Goal: Use online tool/utility: Use online tool/utility

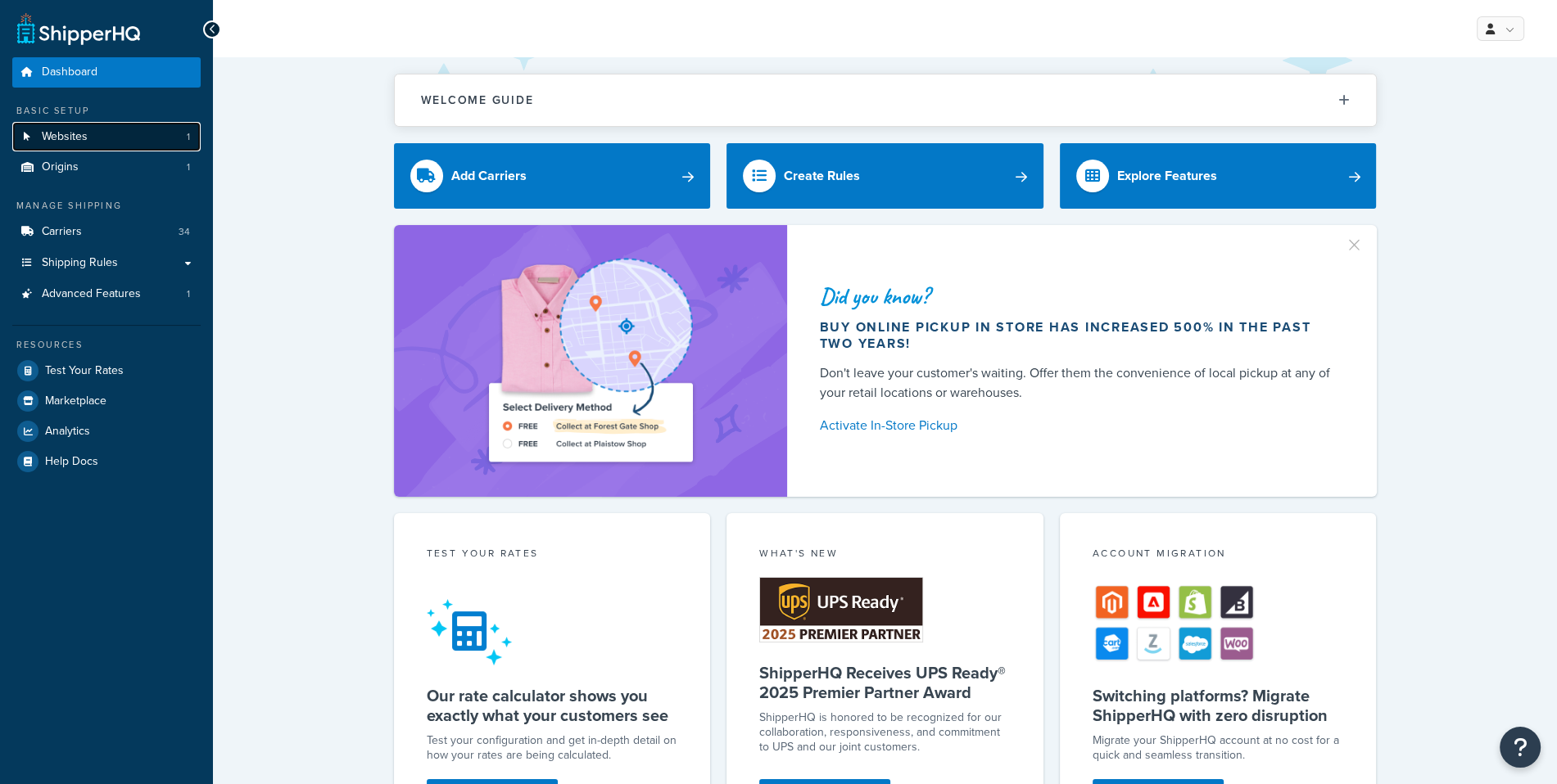
click at [145, 144] on link "Websites 1" at bounding box center [107, 137] width 189 height 31
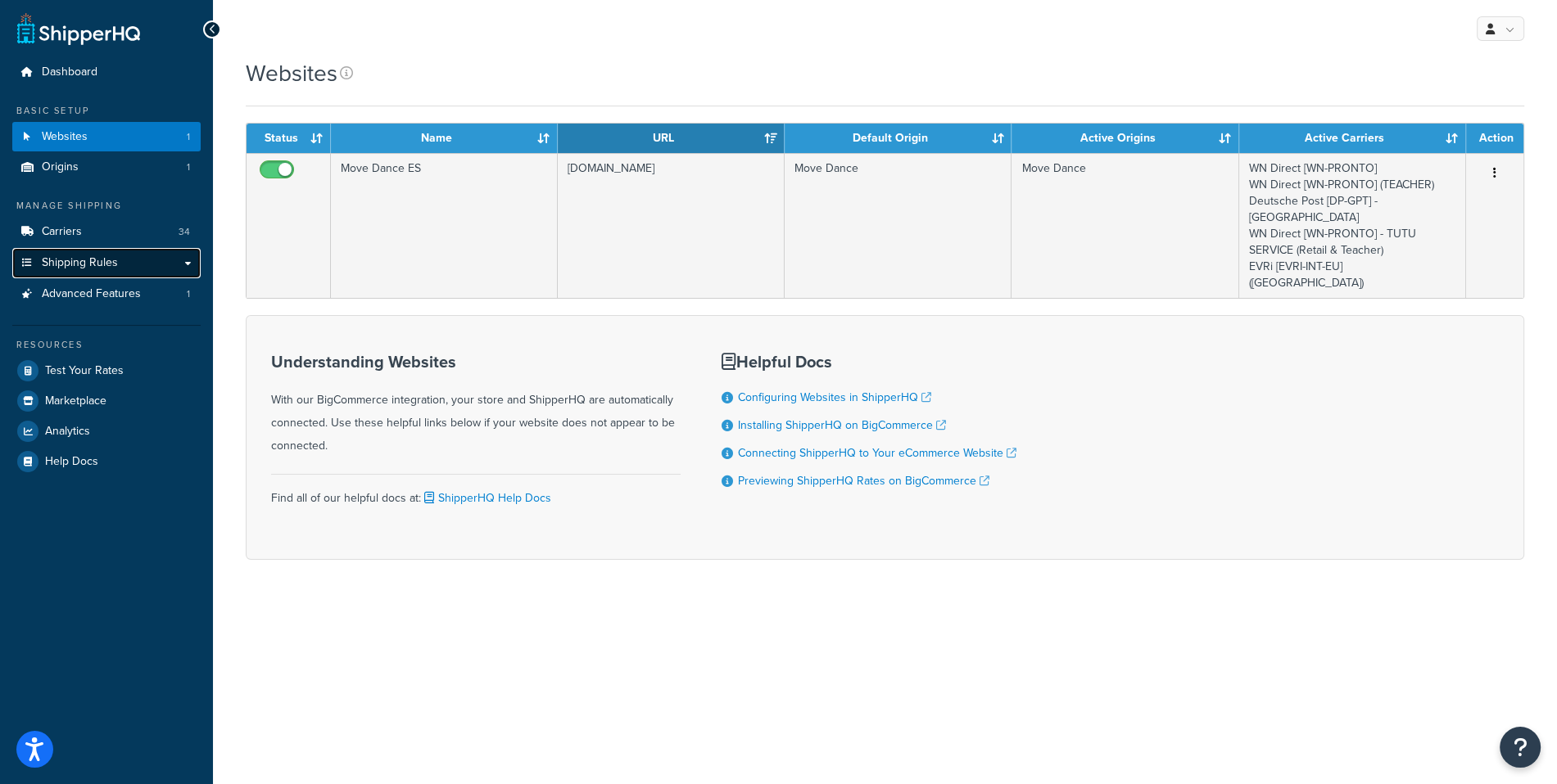
click at [151, 256] on link "Shipping Rules" at bounding box center [107, 263] width 189 height 31
click at [159, 242] on link "Carriers 34" at bounding box center [107, 233] width 189 height 31
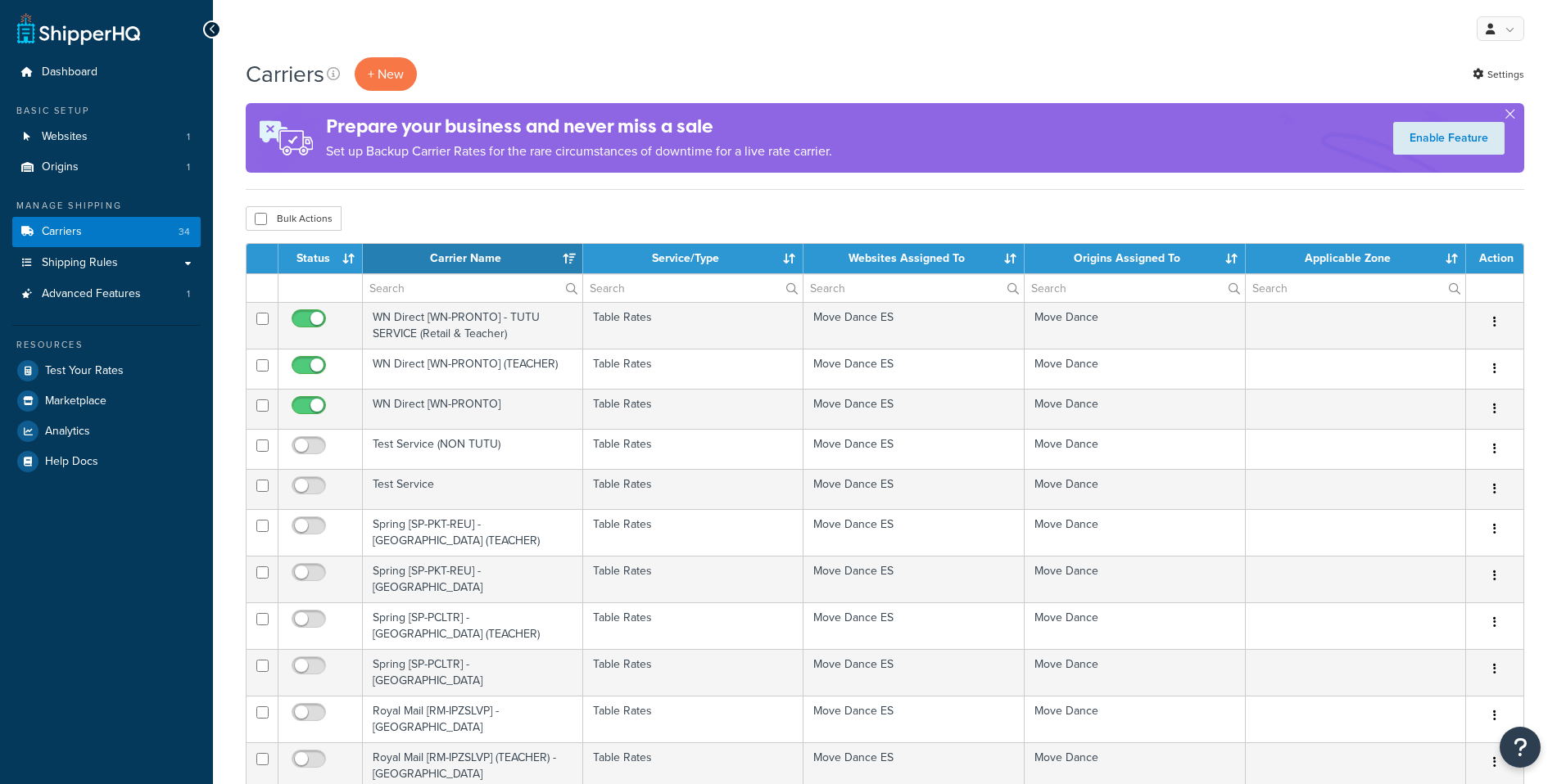
select select "15"
click at [116, 376] on span "Test Your Rates" at bounding box center [84, 371] width 79 height 13
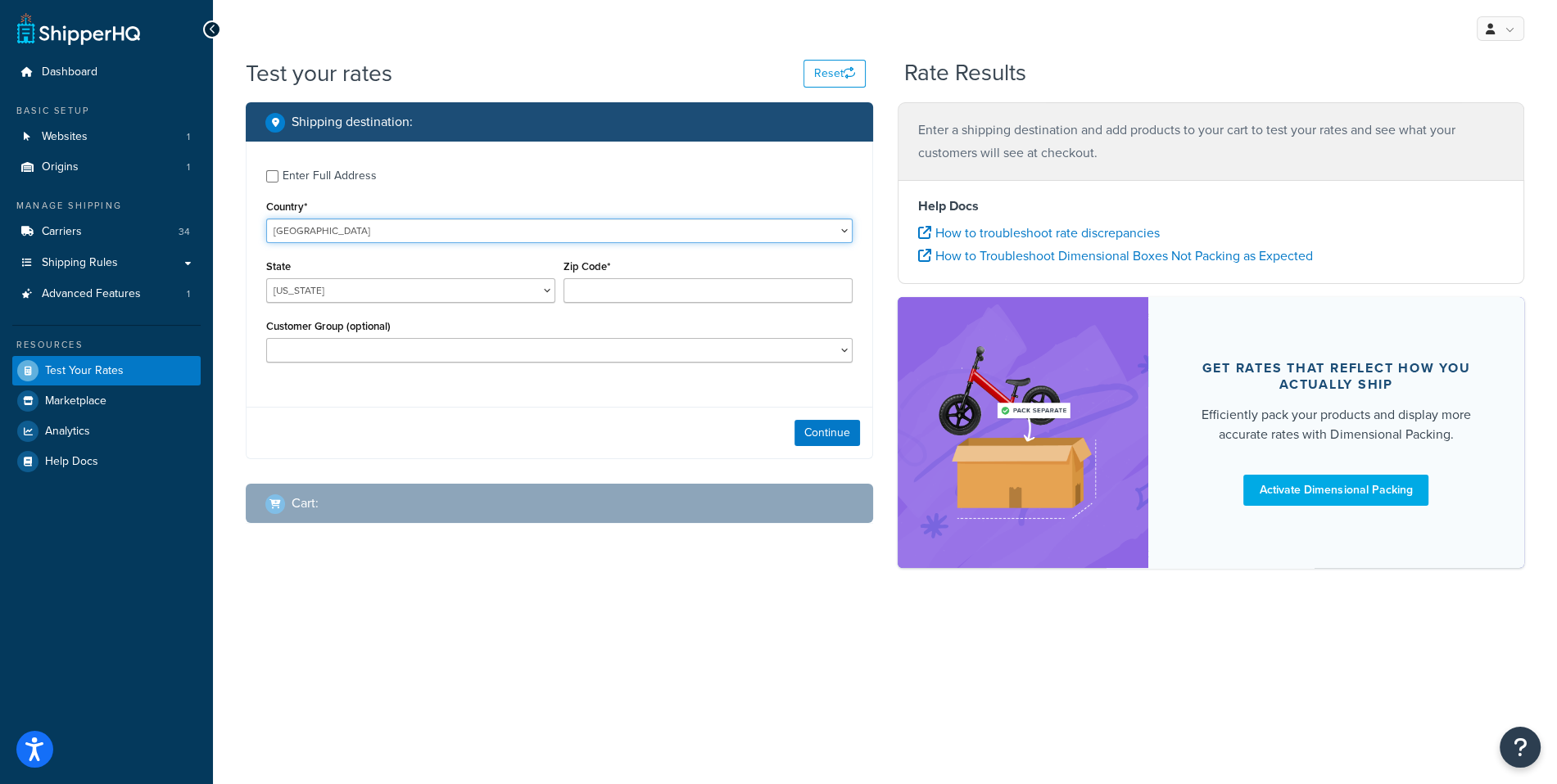
click at [266, 218] on select "United States United Kingdom Afghanistan Åland Islands Albania Algeria American…" at bounding box center [559, 230] width 587 height 24
select select "ES"
click option "Spain" at bounding box center [0, 0] width 0 height 0
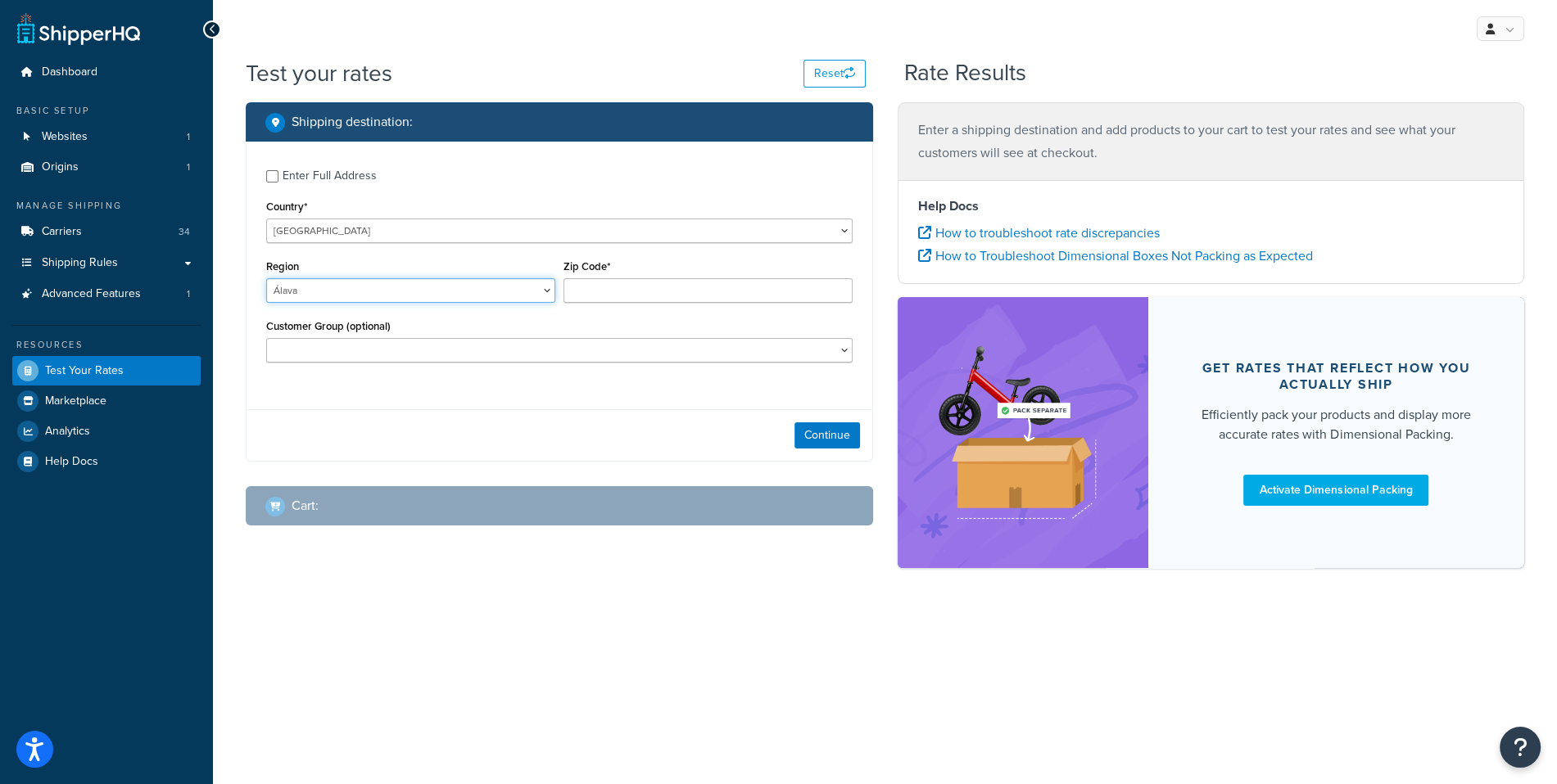
click at [266, 278] on select "Álava Albacete Alicante Almería Asturias Ávila Badajoz Baleares Barcelona Burgo…" at bounding box center [411, 290] width 289 height 24
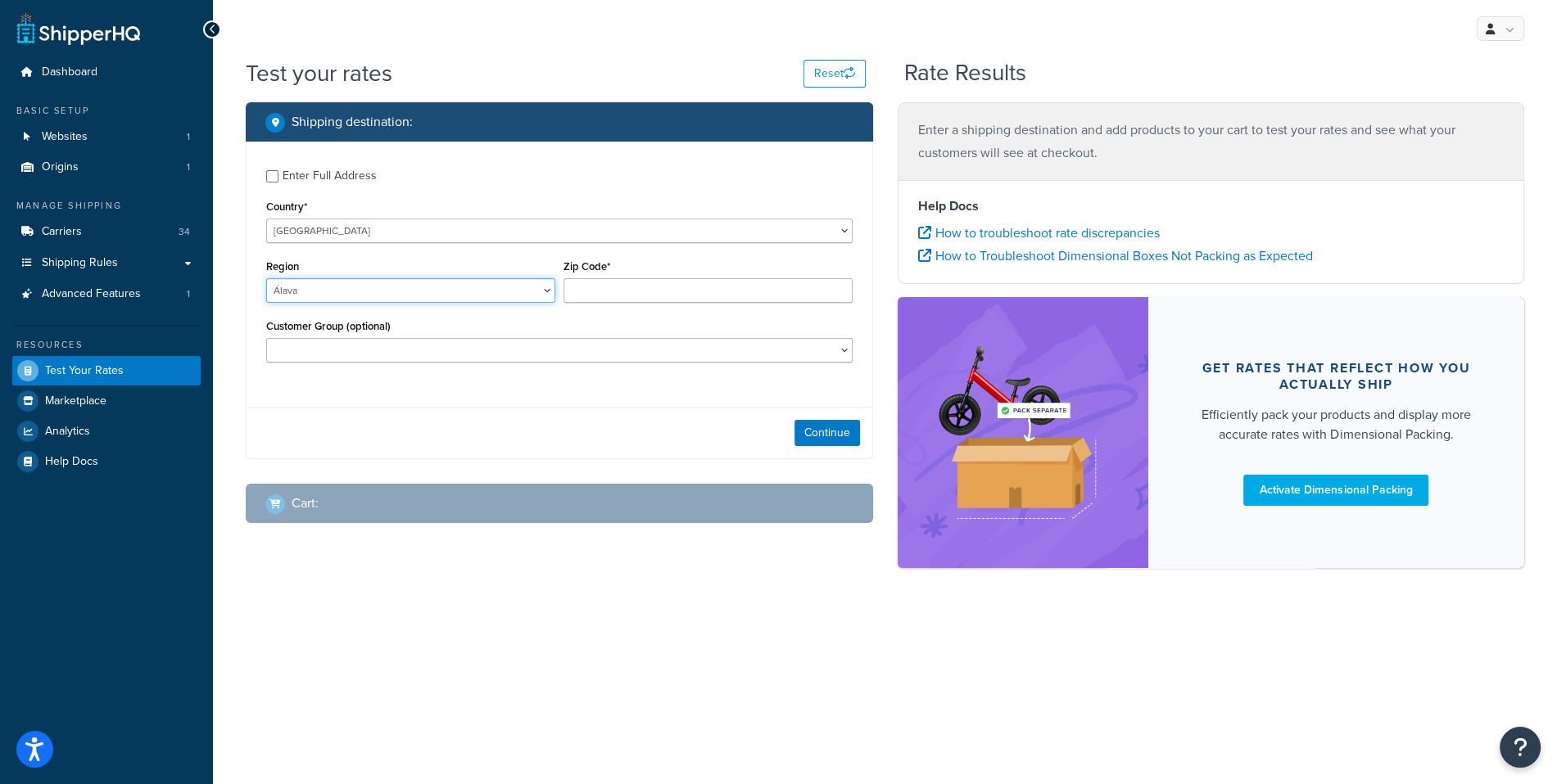
select select "M"
click at [641, 279] on div "Zip Code*" at bounding box center [708, 278] width 289 height 48
click at [640, 297] on input "Zip Code*" at bounding box center [708, 290] width 289 height 24
type input "1000"
click at [827, 433] on button "Continue" at bounding box center [827, 433] width 66 height 26
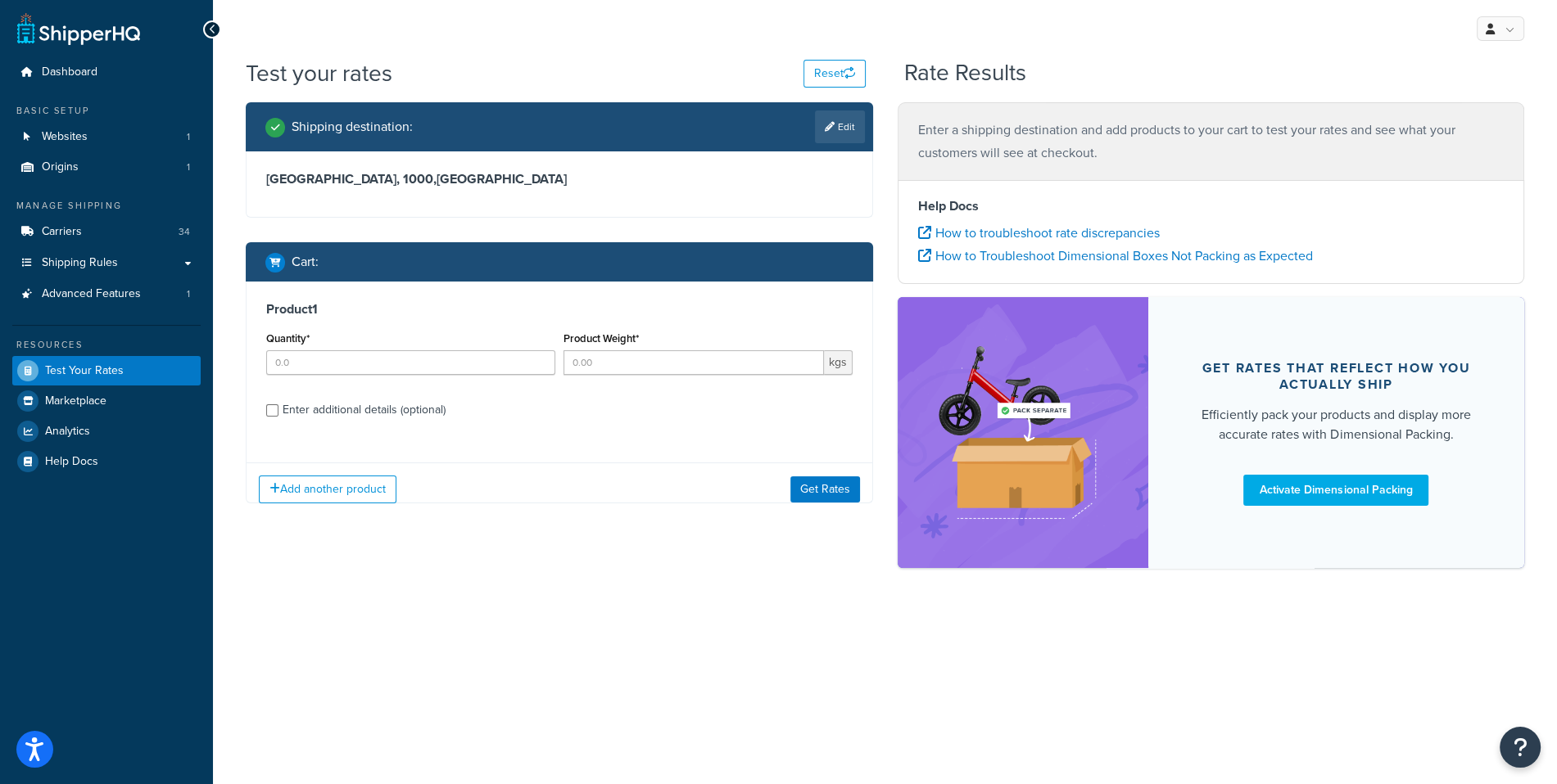
click at [461, 395] on div "Product 1 Quantity* Product Weight* kgs Enter additional details (optional)" at bounding box center [559, 366] width 625 height 168
click at [465, 380] on div "Quantity*" at bounding box center [411, 357] width 297 height 60
click at [471, 371] on input "Quantity*" at bounding box center [411, 362] width 289 height 24
type input "1"
type input "5"
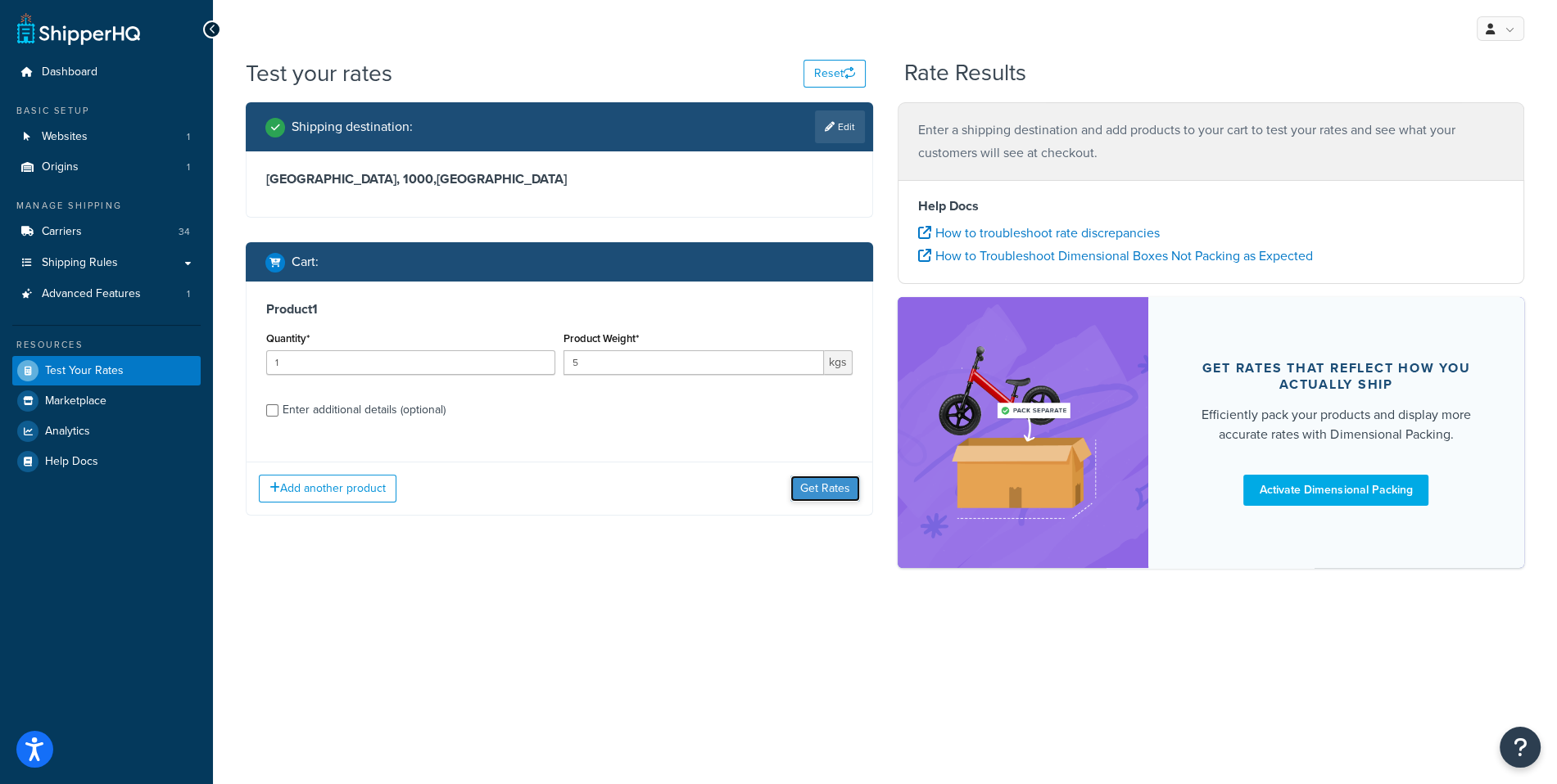
click at [809, 478] on button "Get Rates" at bounding box center [825, 489] width 69 height 26
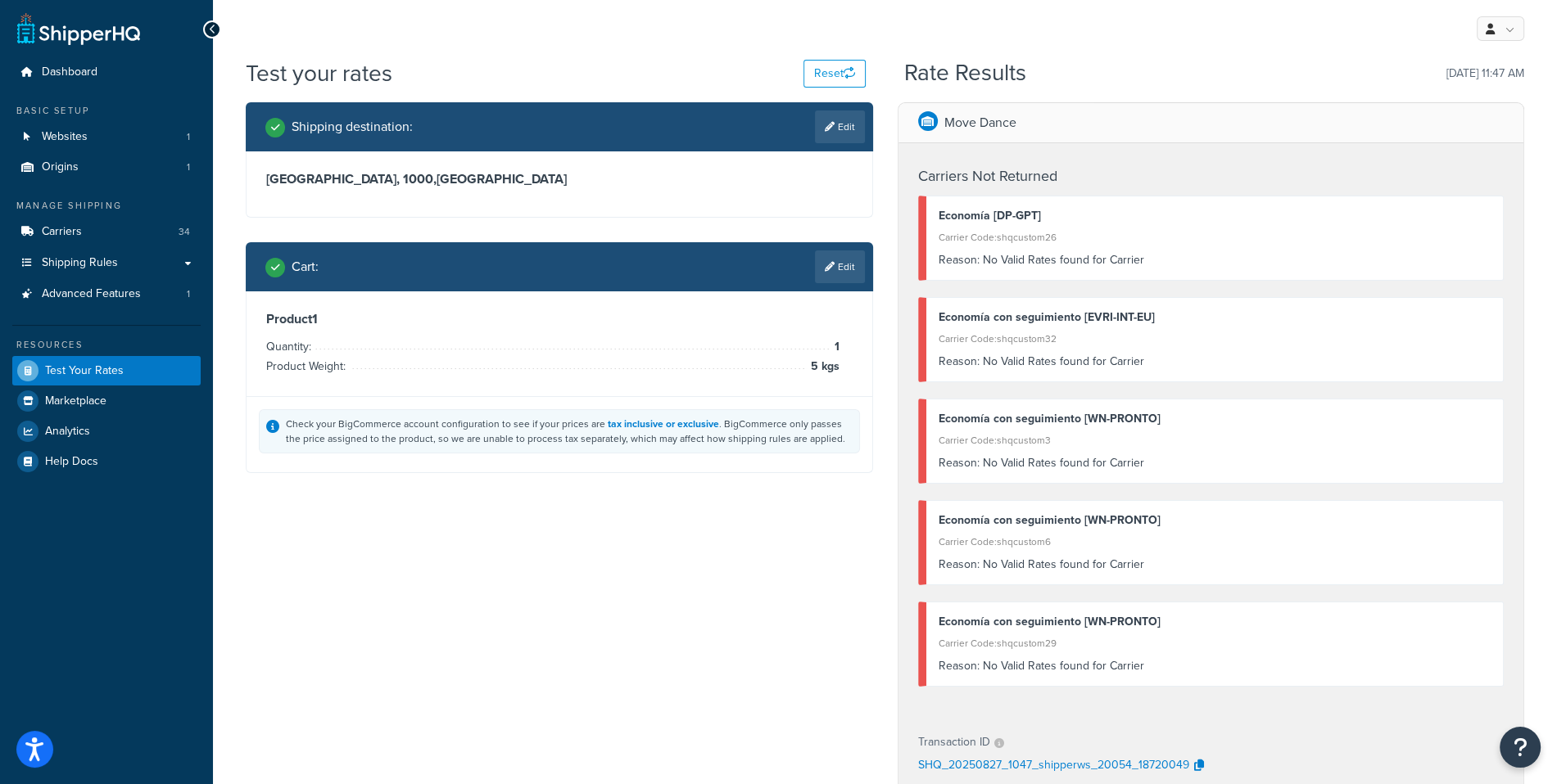
click at [858, 137] on link "Edit" at bounding box center [840, 127] width 50 height 32
select select "ES"
select select "M"
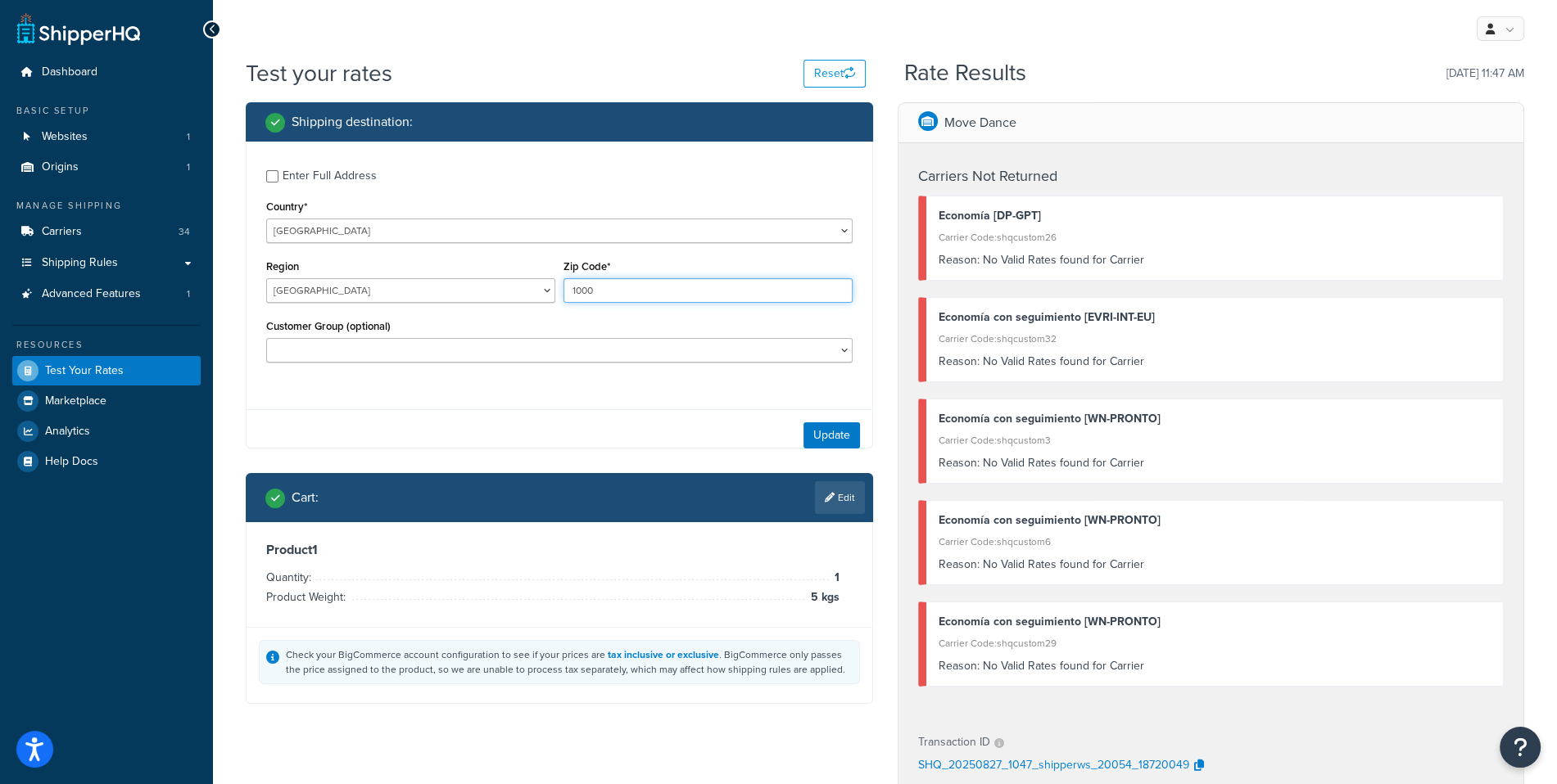
click at [653, 291] on input "1000" at bounding box center [708, 290] width 289 height 24
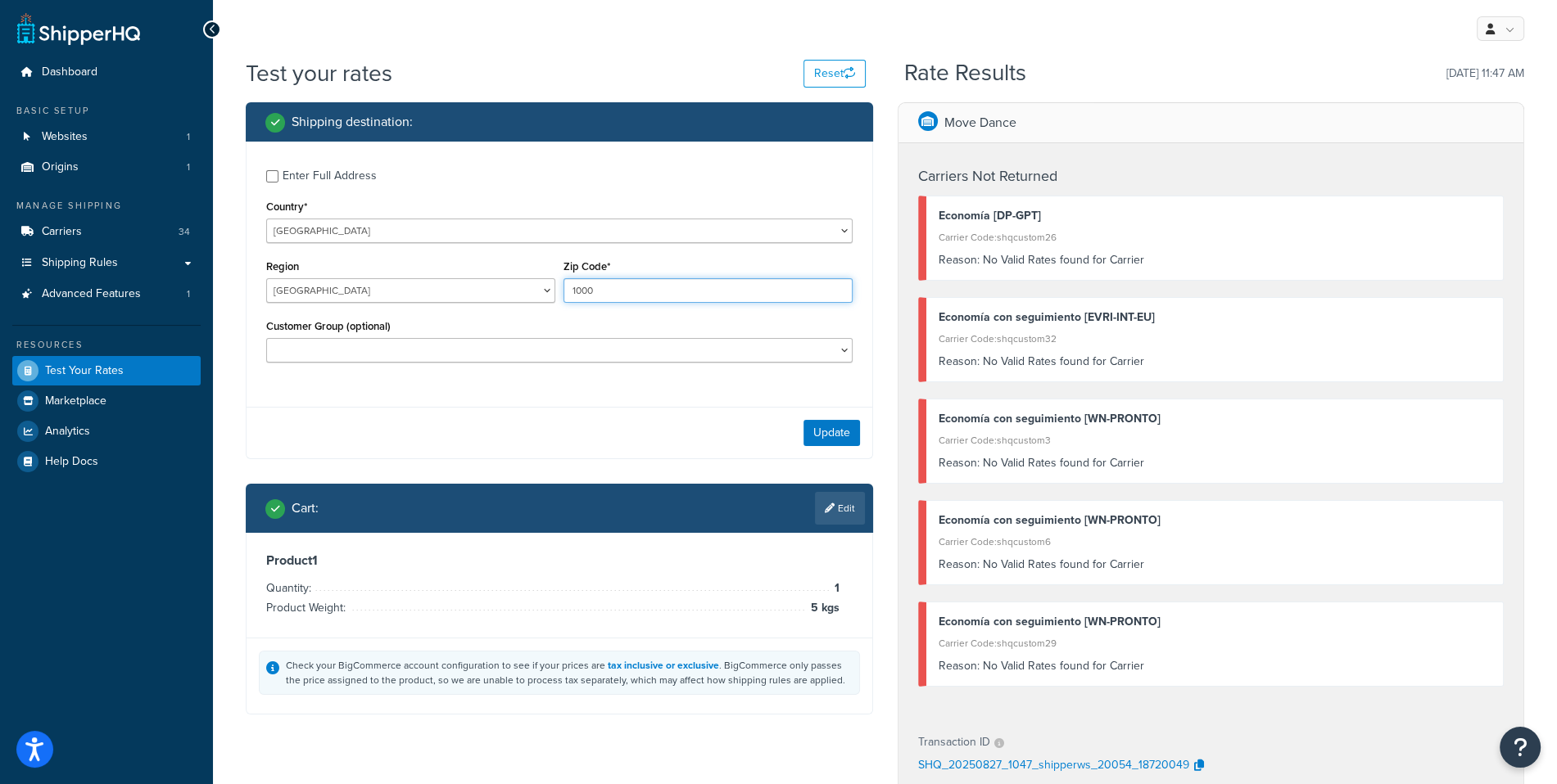
click at [653, 291] on input "1000" at bounding box center [708, 290] width 289 height 24
paste input "28001"
type input "28001"
click at [809, 420] on div "Update" at bounding box center [559, 432] width 625 height 51
click at [811, 426] on button "Update" at bounding box center [831, 433] width 57 height 26
